Goal: Transaction & Acquisition: Purchase product/service

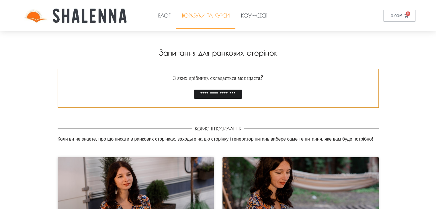
click at [209, 17] on link "Воркбуки та курси" at bounding box center [205, 16] width 59 height 26
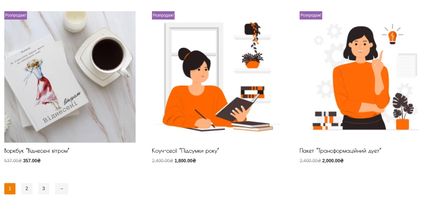
scroll to position [430, 0]
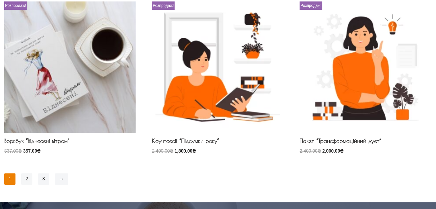
click at [27, 177] on link "2" at bounding box center [26, 178] width 11 height 11
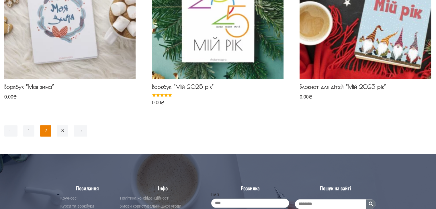
scroll to position [487, 0]
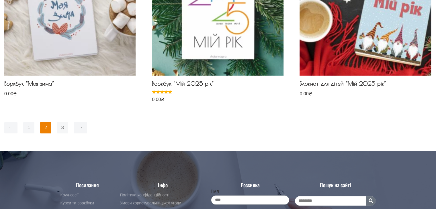
click at [60, 126] on link "3" at bounding box center [62, 127] width 11 height 11
click at [63, 128] on link "3" at bounding box center [62, 127] width 11 height 11
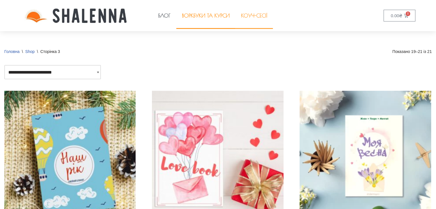
click at [253, 16] on link "Коуч-сесії" at bounding box center [254, 16] width 38 height 26
